Goal: Task Accomplishment & Management: Use online tool/utility

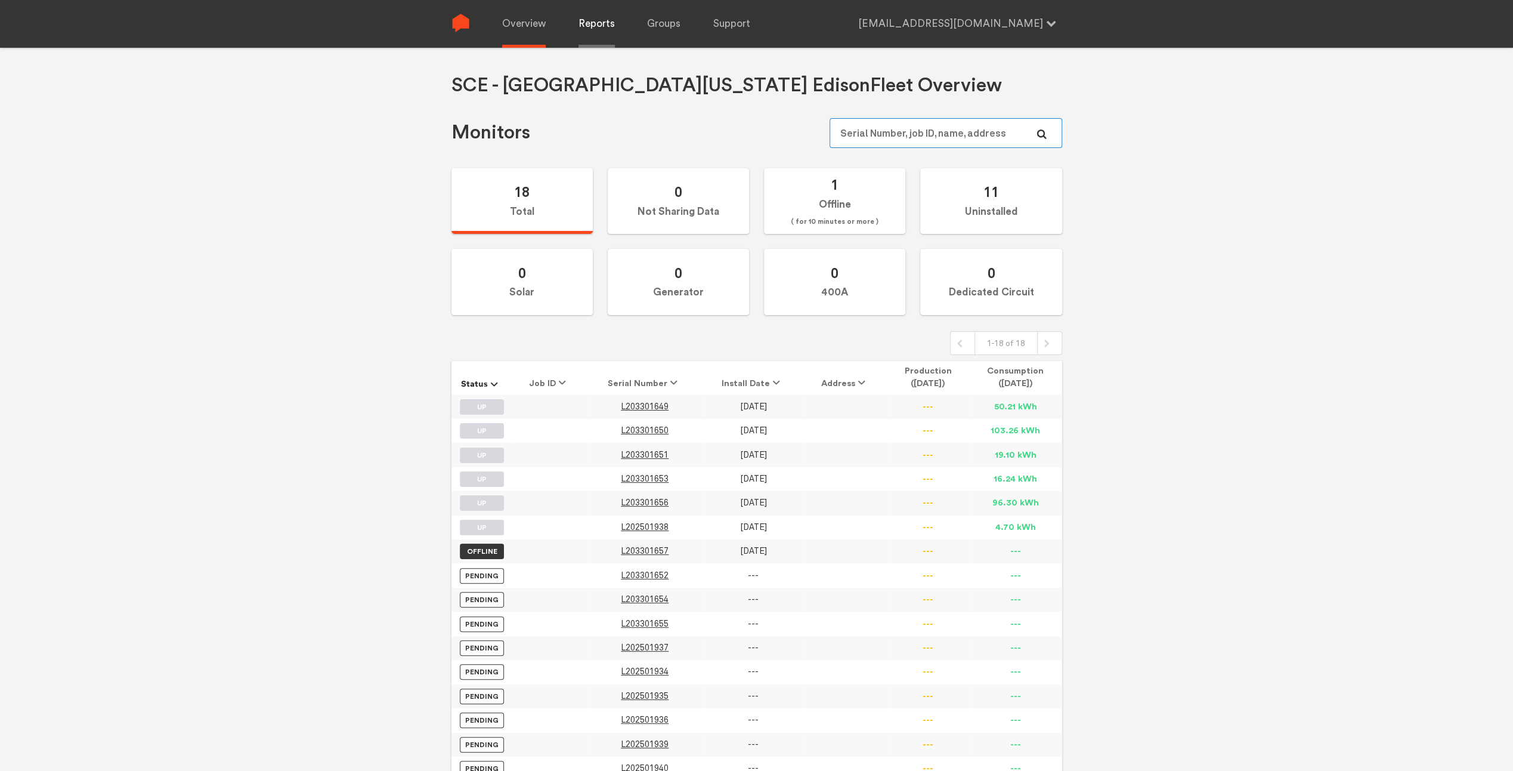
type input "[EMAIL_ADDRESS][DOMAIN_NAME]"
click at [600, 35] on link "Reports" at bounding box center [597, 24] width 36 height 48
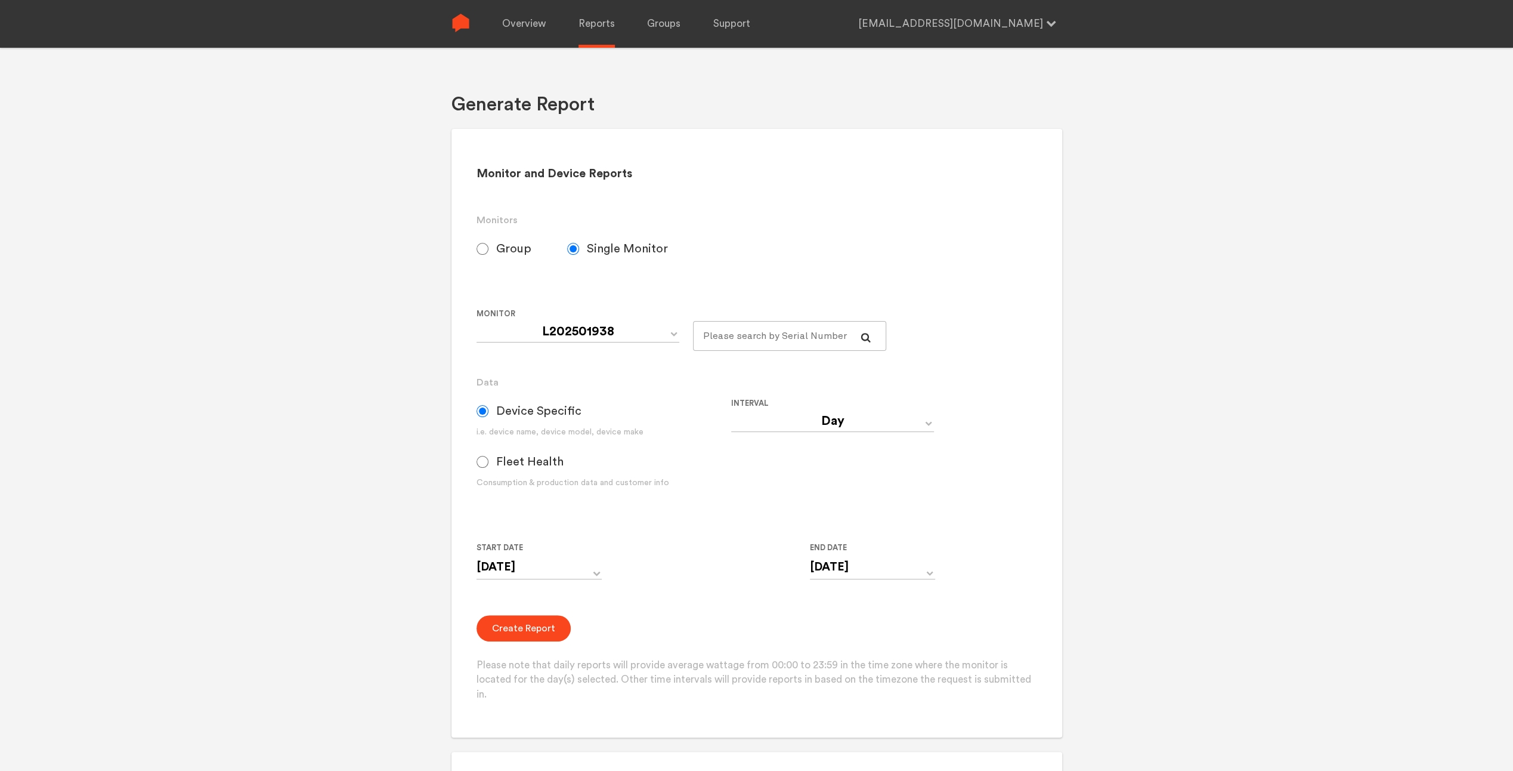
select select "SCE---Southern-[US_STATE]-[GEOGRAPHIC_DATA]-Default"
click at [485, 251] on input "Group" at bounding box center [483, 249] width 12 height 12
radio input "true"
radio input "false"
click at [843, 424] on select "Day Year Month Week Hour 30 Minute 15 Minute 5 Minute Minute" at bounding box center [832, 420] width 203 height 21
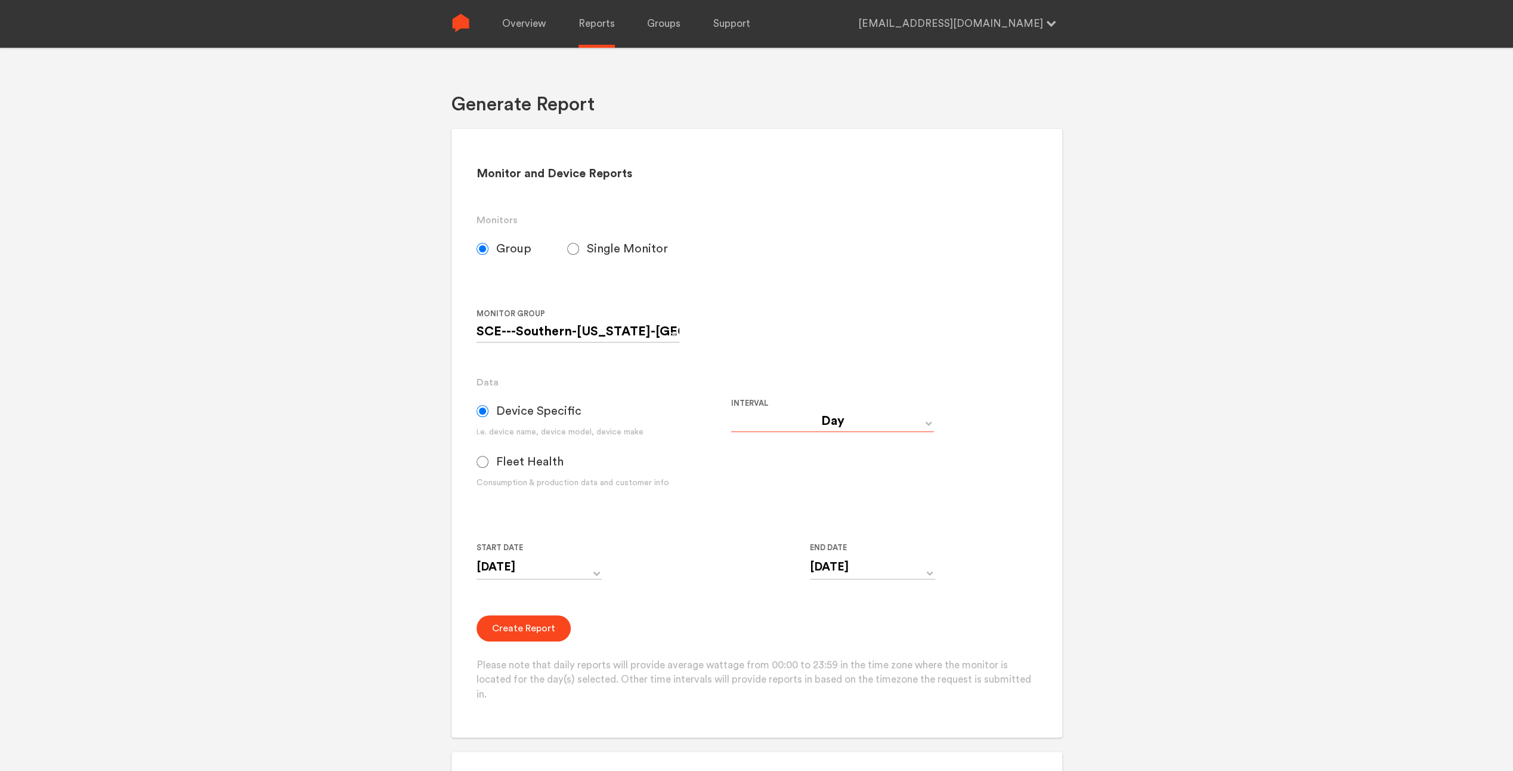
select select "5 Minute"
click at [731, 410] on select "Day Year Month Week Hour 30 Minute 15 Minute 5 Minute Minute" at bounding box center [832, 420] width 203 height 21
type input "[DATE] 12:00 AM"
type input "[DATE] 11:59 PM"
click at [589, 569] on input "[DATE] 12:00 AM" at bounding box center [539, 567] width 125 height 24
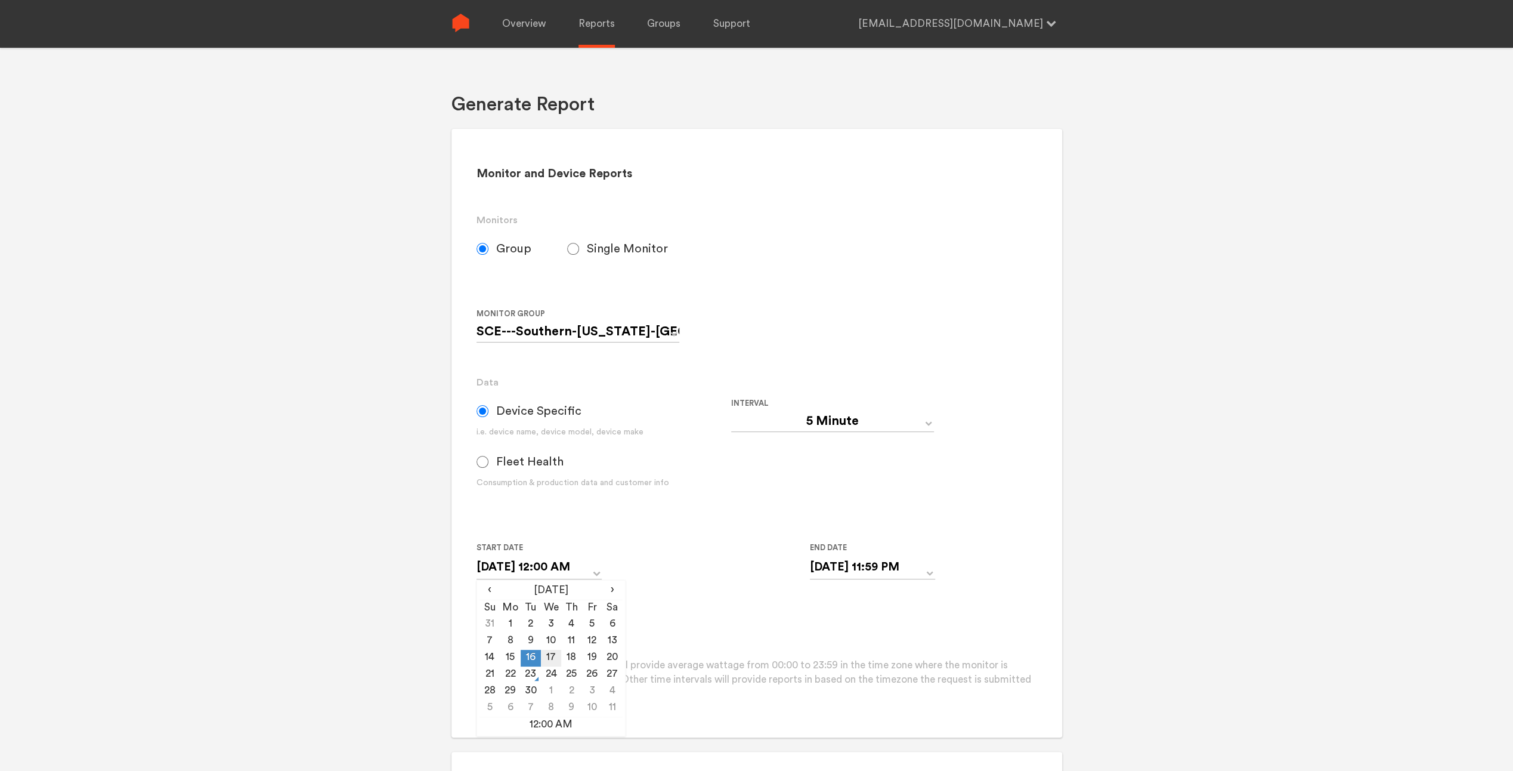
click at [548, 657] on td "17" at bounding box center [551, 658] width 20 height 17
type input "[DATE] 12:00 AM"
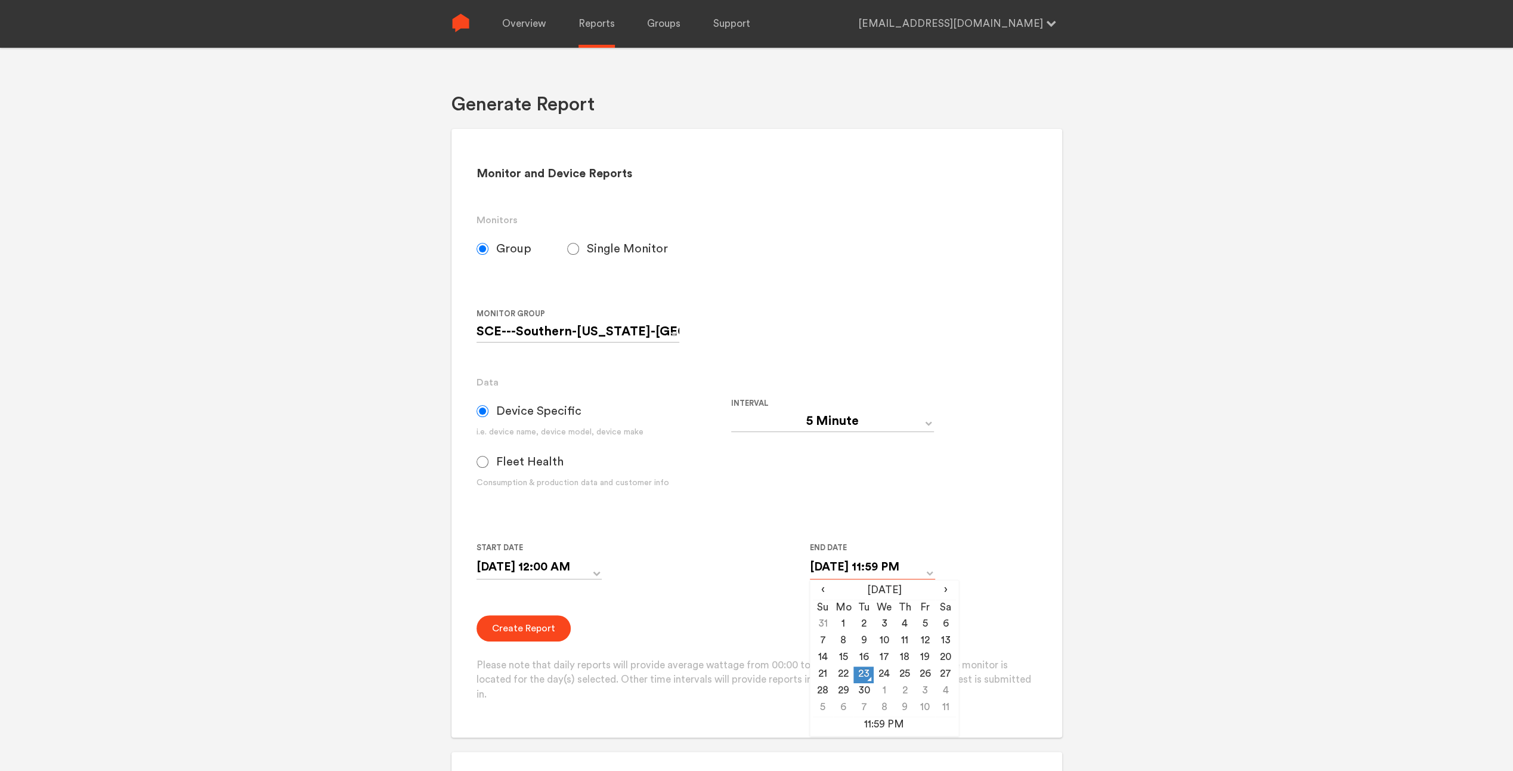
click at [919, 573] on input "[DATE] 11:59 PM" at bounding box center [872, 567] width 125 height 24
click at [842, 674] on td "22" at bounding box center [843, 674] width 20 height 17
type input "[DATE] 11:59 PM"
click at [703, 524] on form "Group Single Monitor Monitor Group SCE---Southern-[US_STATE]-Edison-Default Cel…" at bounding box center [757, 468] width 560 height 468
click at [536, 637] on button "Create Report" at bounding box center [524, 628] width 94 height 26
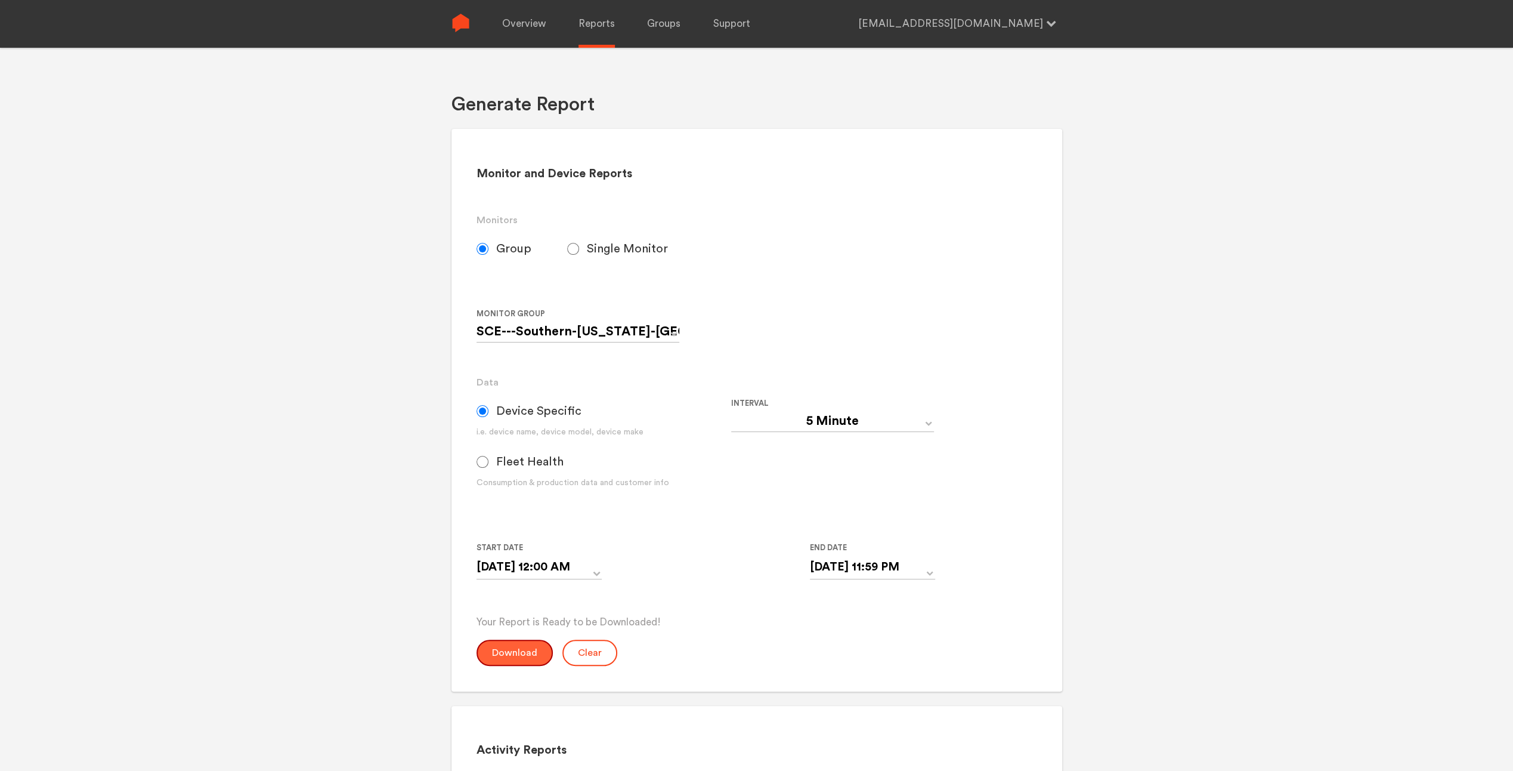
click at [518, 650] on button "Download" at bounding box center [515, 652] width 76 height 26
